Goal: Task Accomplishment & Management: Use online tool/utility

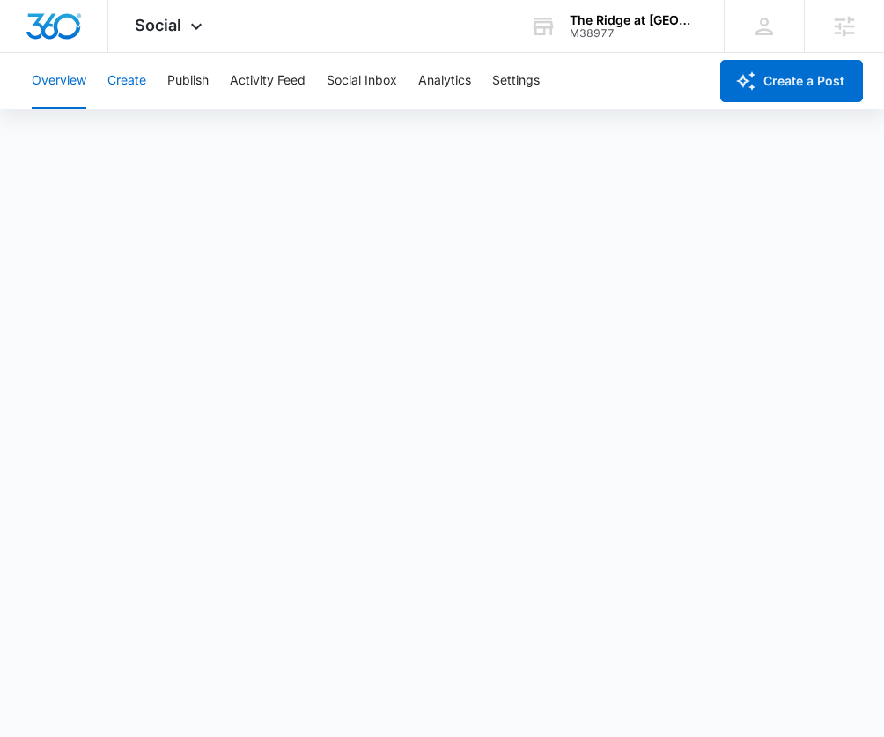
click at [115, 70] on button "Create" at bounding box center [126, 81] width 39 height 56
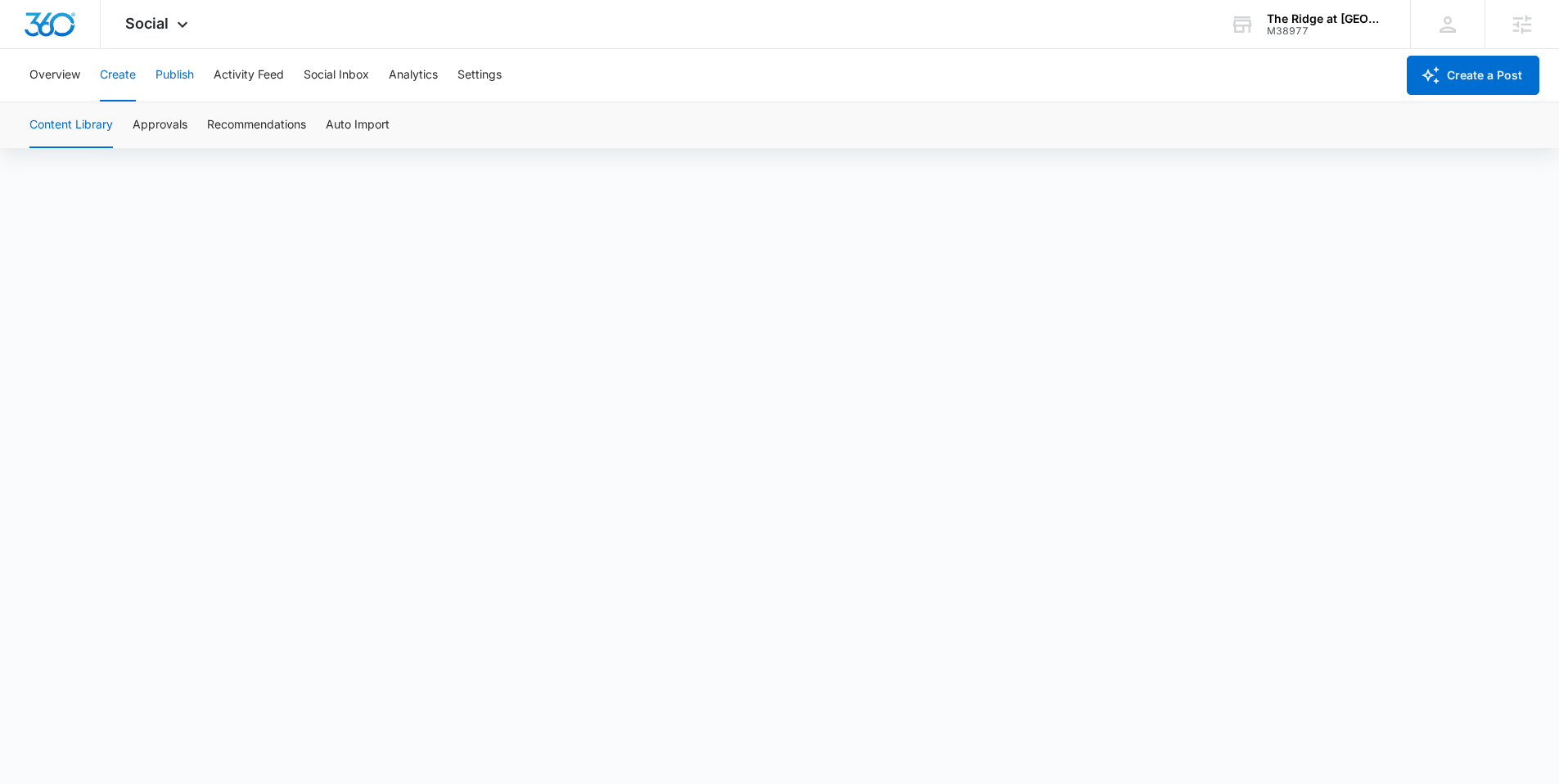
click at [186, 69] on button "Publish" at bounding box center [174, 75] width 38 height 52
click at [108, 78] on button "Create" at bounding box center [117, 75] width 36 height 52
click at [159, 74] on button "Publish" at bounding box center [174, 75] width 38 height 52
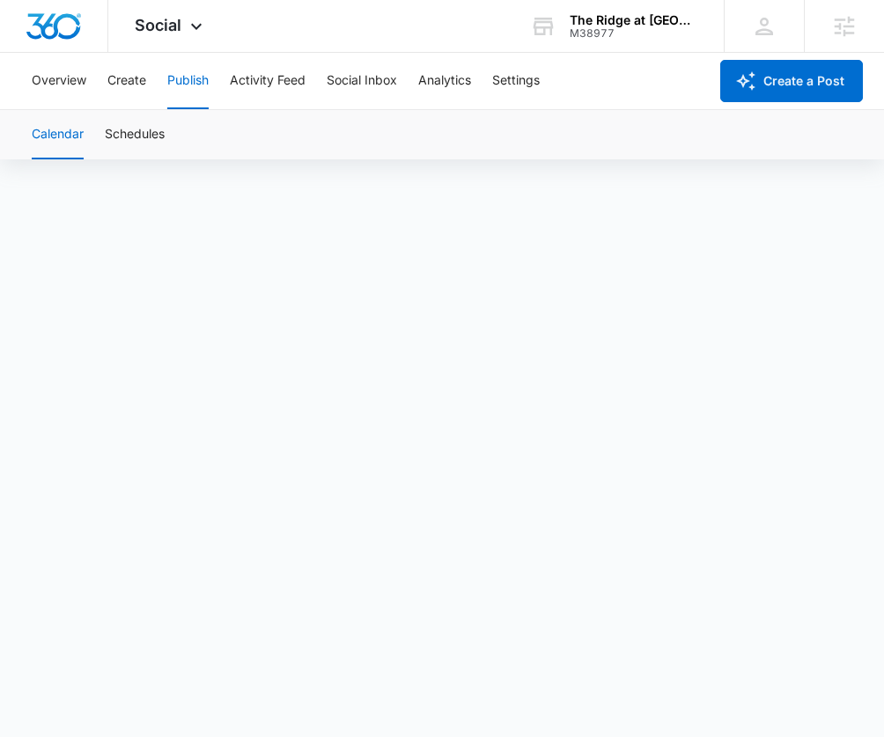
scroll to position [12, 0]
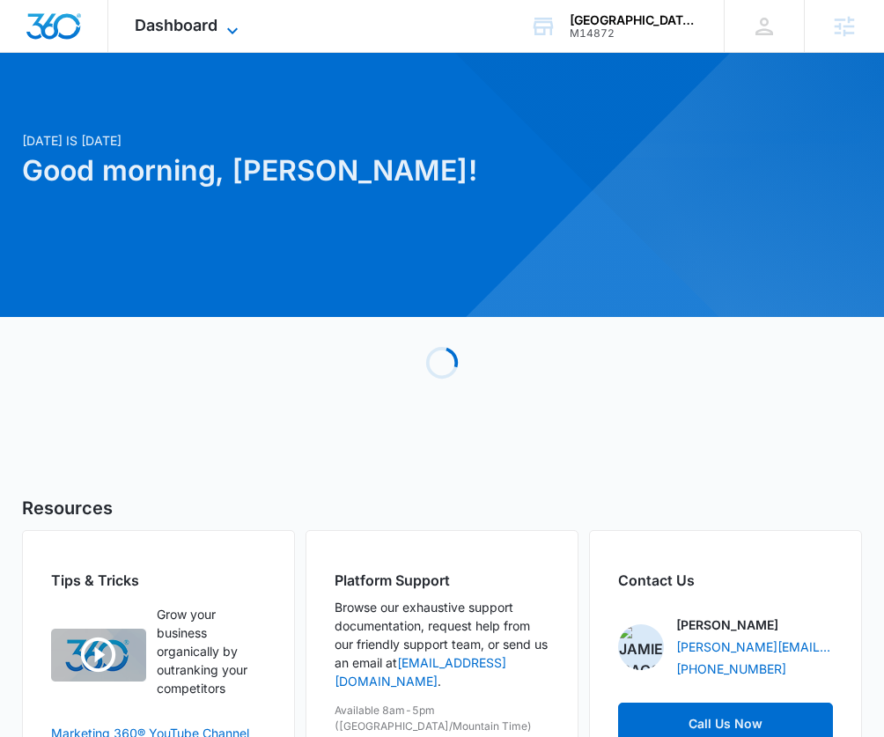
click at [212, 33] on span "Dashboard" at bounding box center [176, 25] width 83 height 18
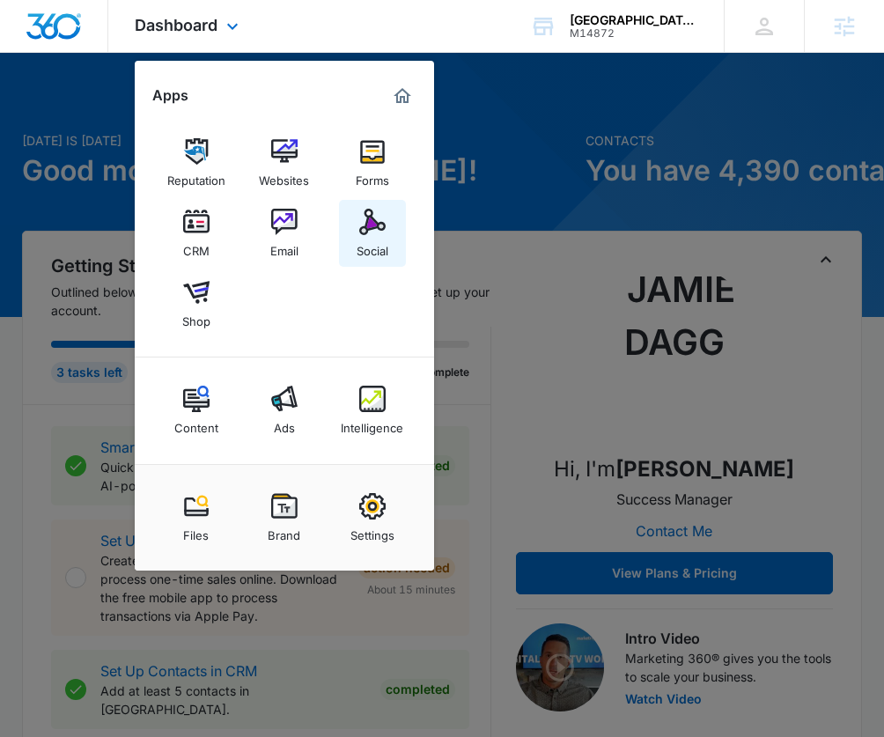
click at [381, 233] on img at bounding box center [372, 222] width 26 height 26
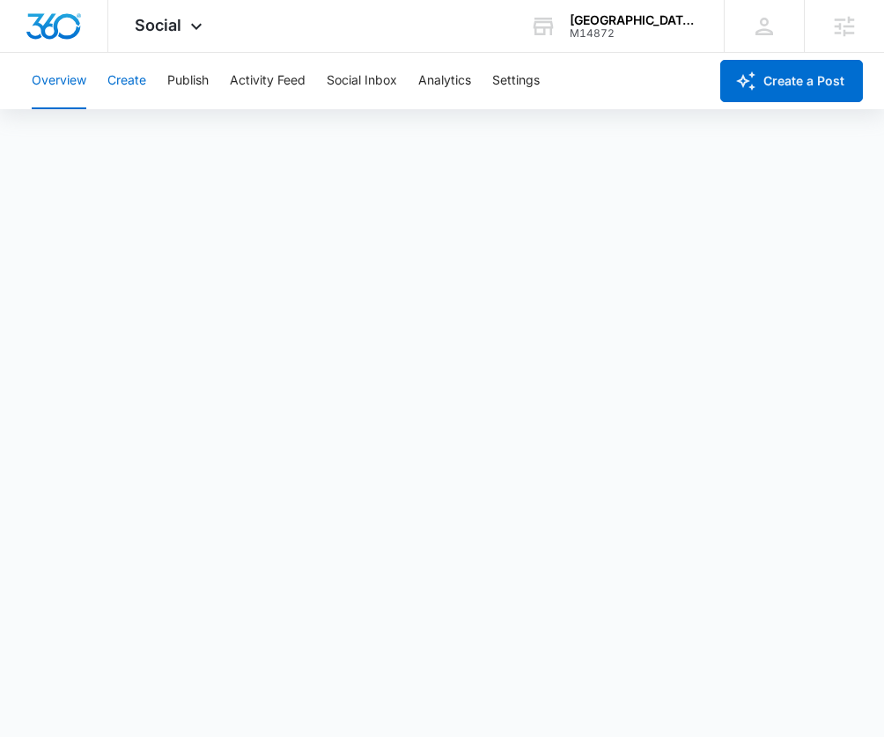
click at [122, 90] on button "Create" at bounding box center [126, 81] width 39 height 56
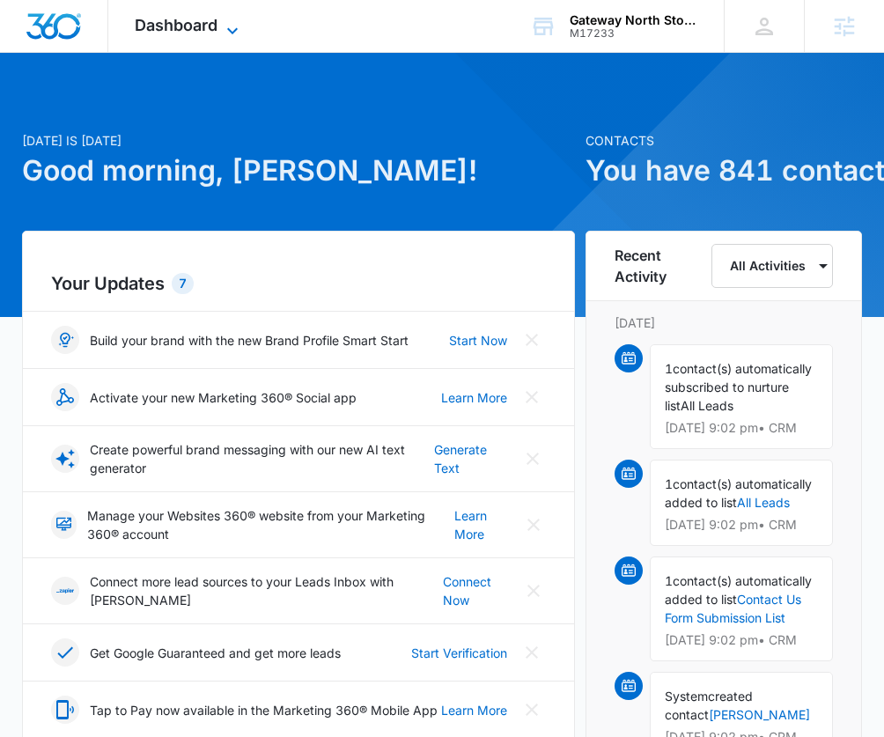
click at [215, 22] on span "Dashboard" at bounding box center [176, 25] width 83 height 18
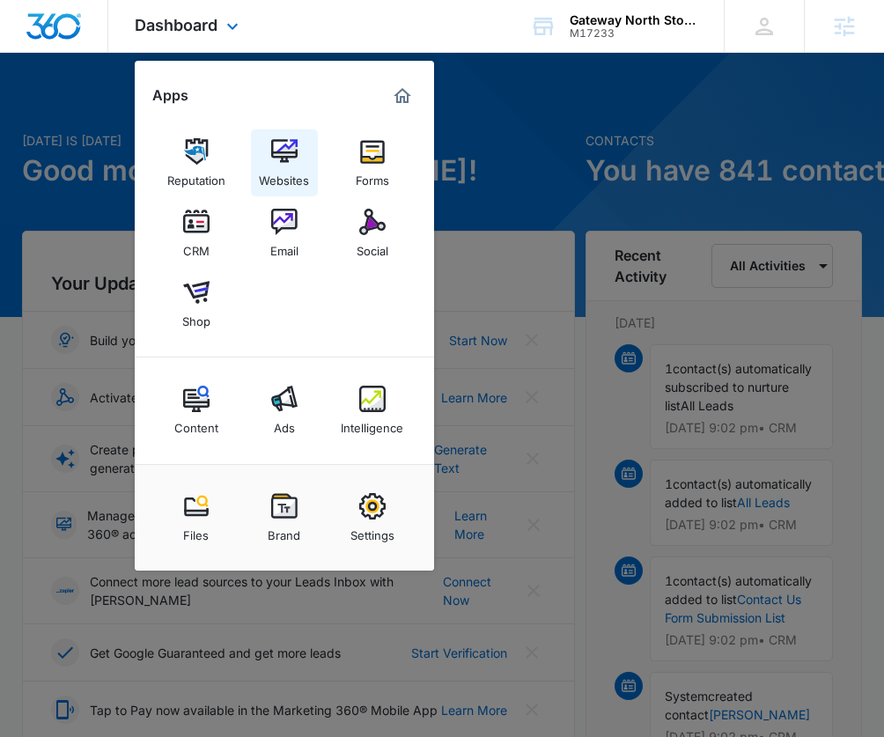
click at [273, 155] on img at bounding box center [284, 151] width 26 height 26
